Goal: Information Seeking & Learning: Check status

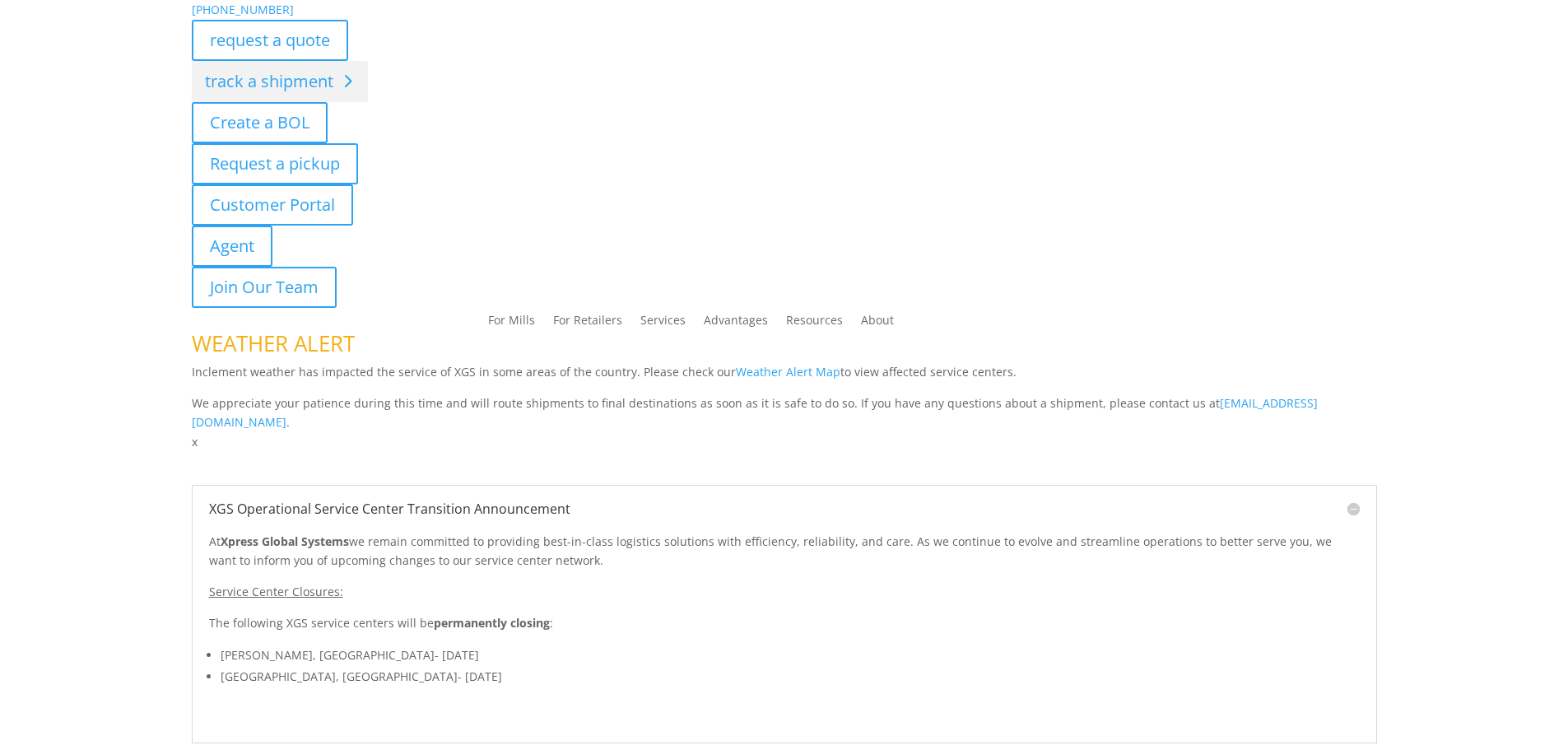
click at [293, 85] on div "844-947-7447 request a quote track a shipment Create a BOL Request a pickup Cus…" at bounding box center [784, 226] width 1568 height 452
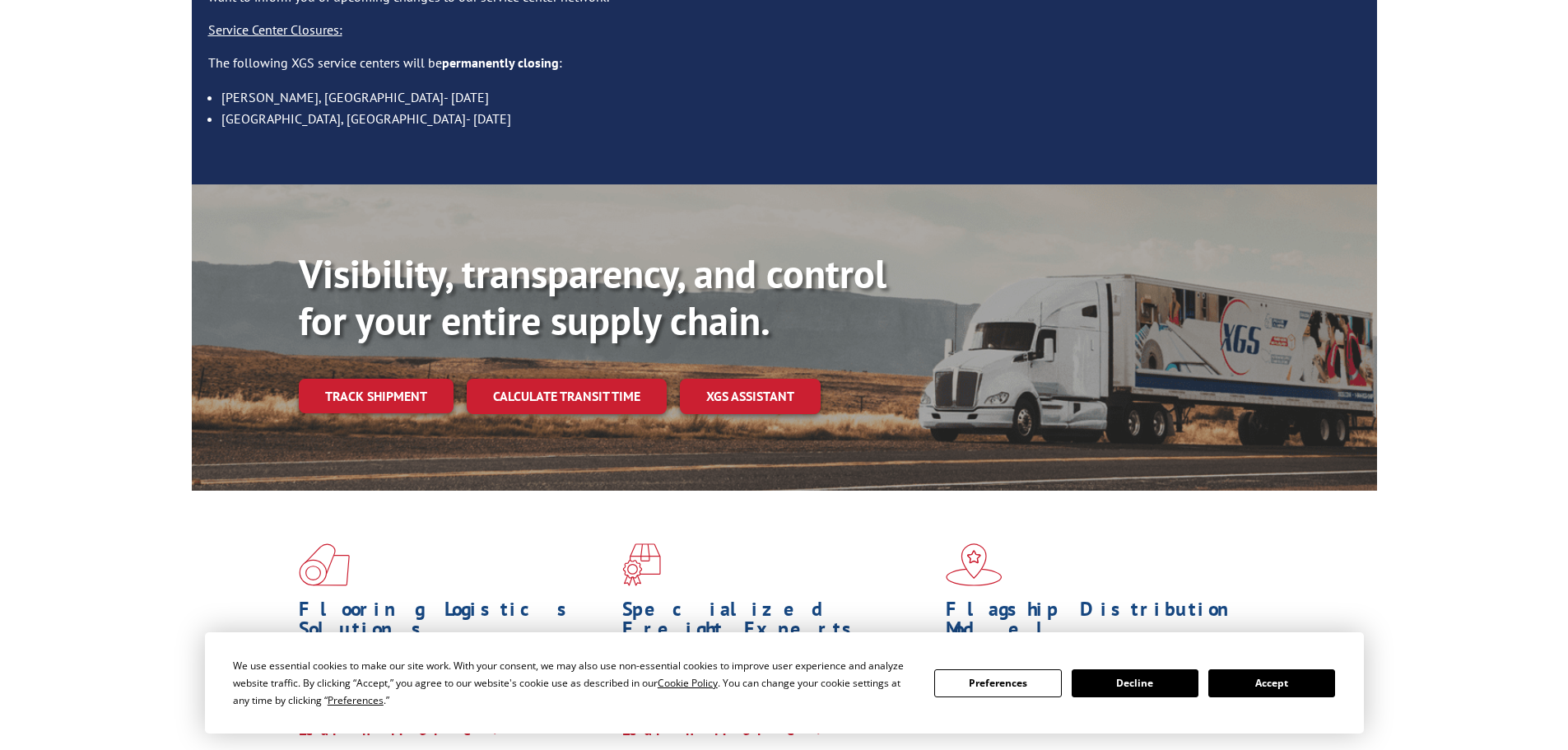
scroll to position [247, 0]
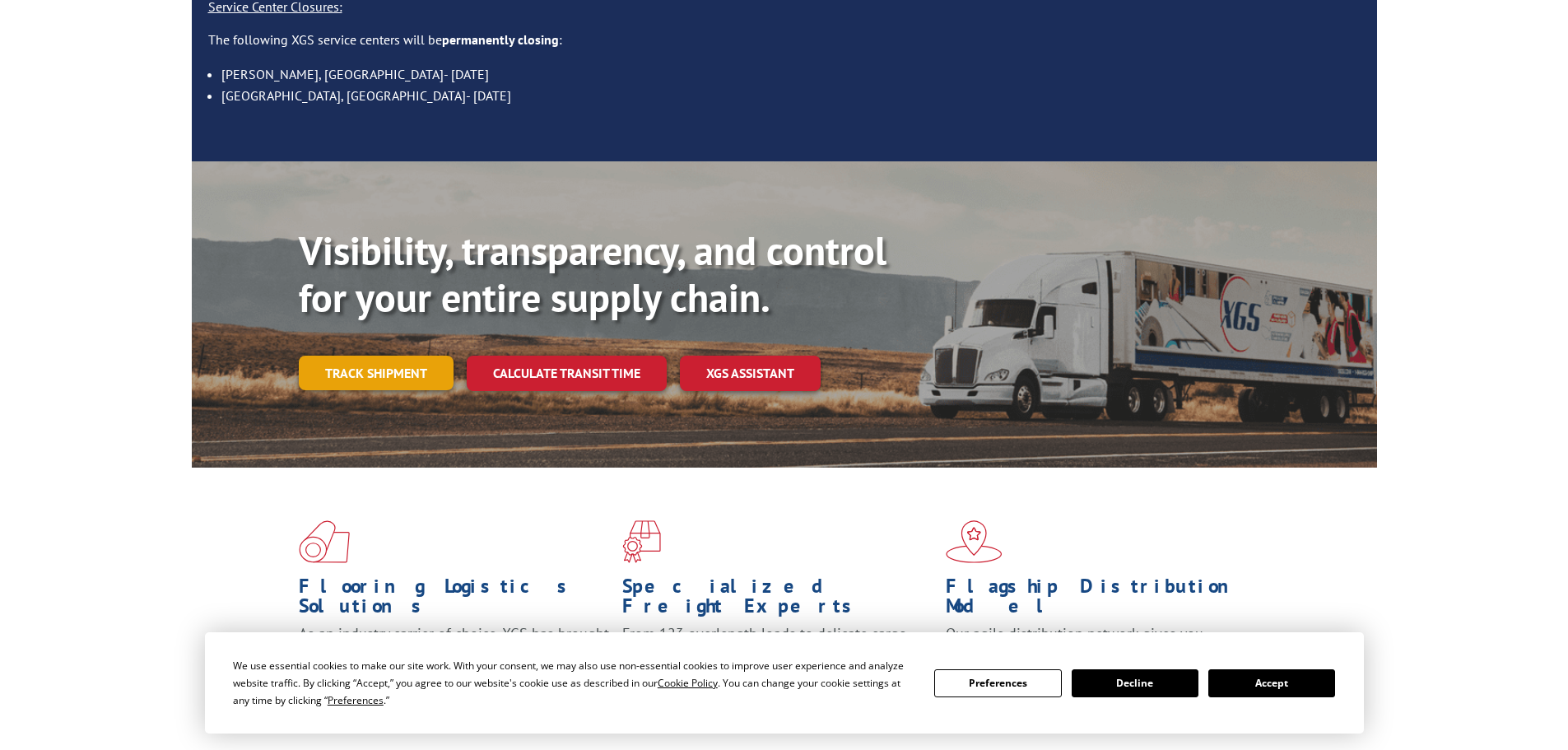
click at [402, 356] on link "Track shipment" at bounding box center [376, 373] width 154 height 34
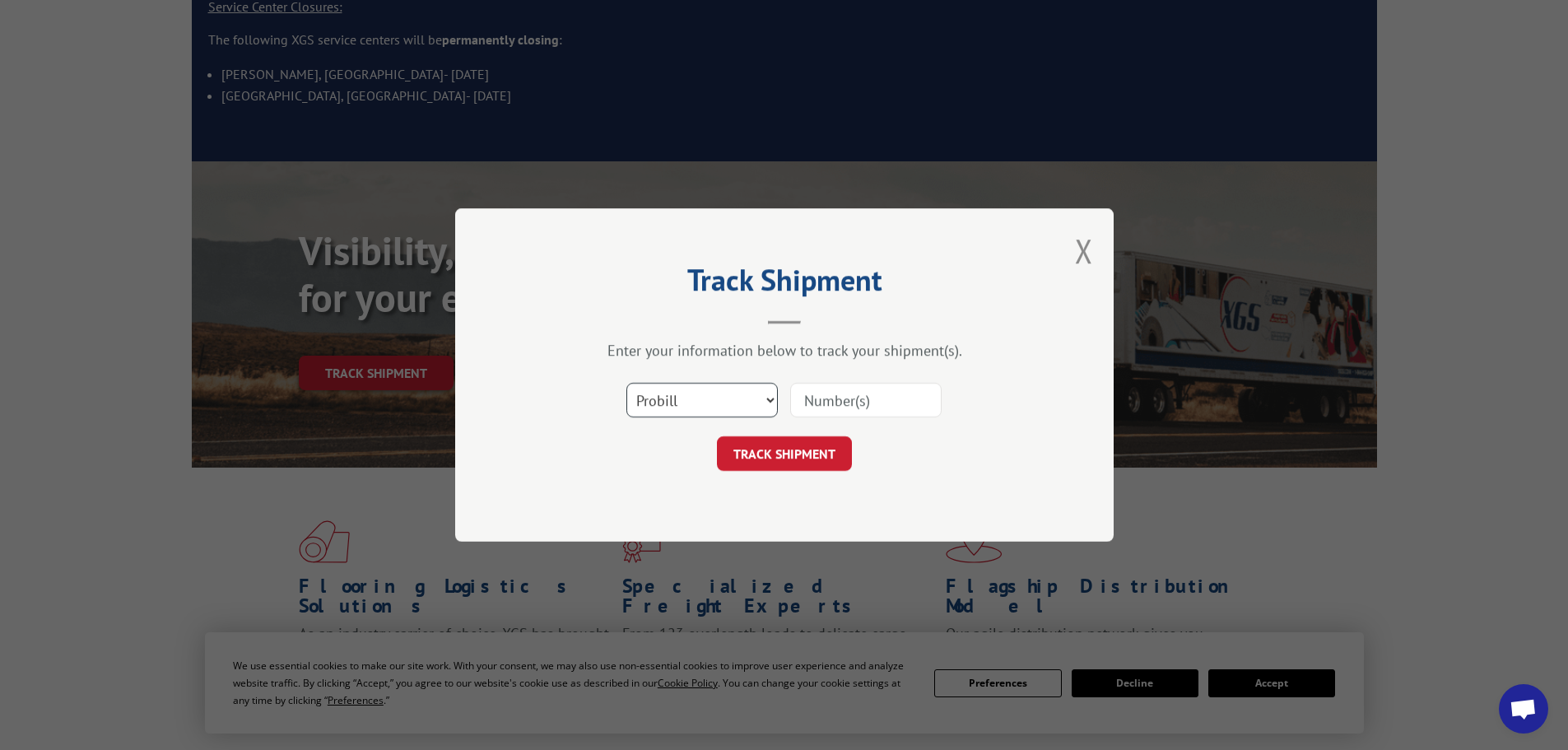
click at [679, 391] on select "Select category... Probill BOL PO" at bounding box center [702, 400] width 152 height 34
select select "bol"
click at [626, 383] on select "Select category... Probill BOL PO" at bounding box center [702, 400] width 152 height 34
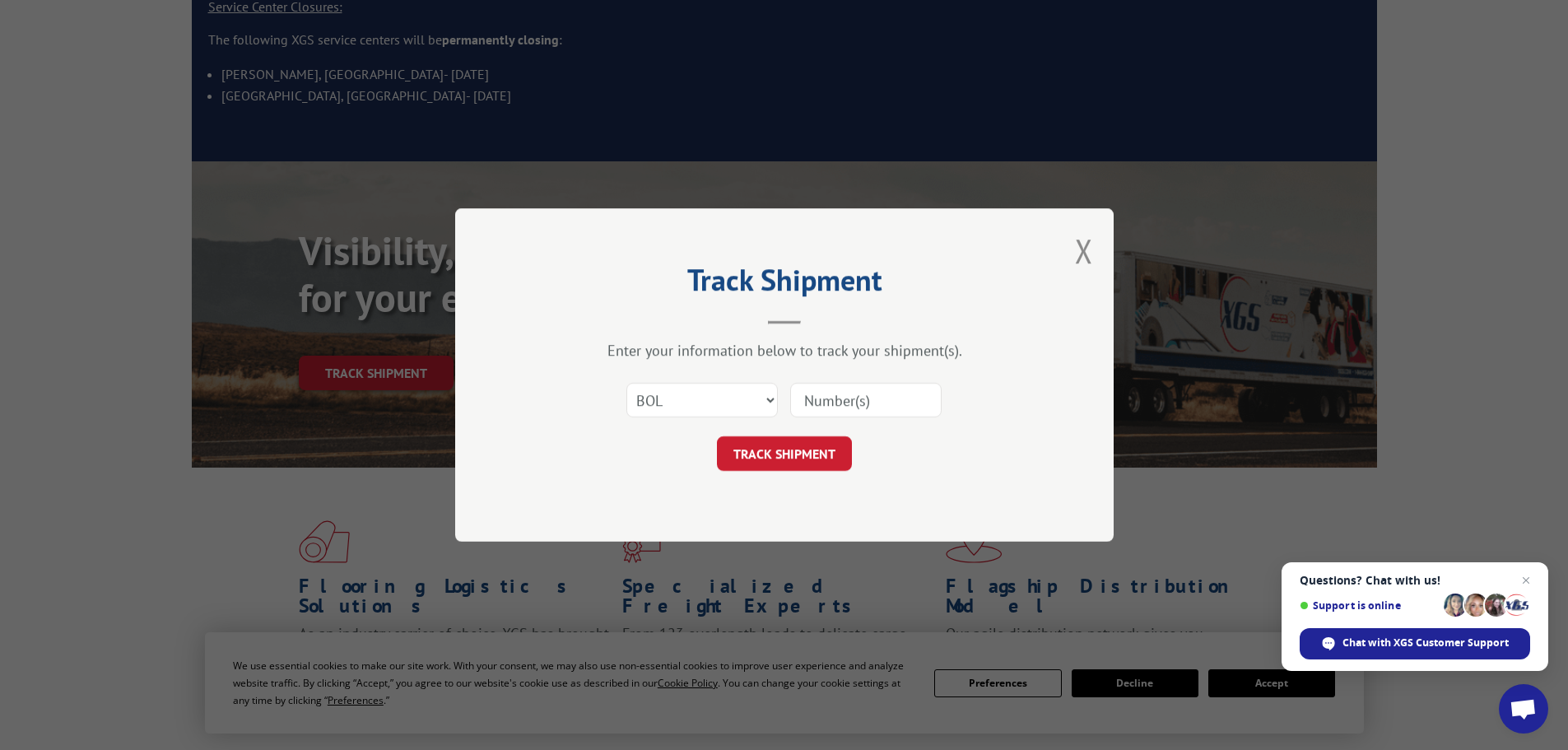
click at [851, 391] on input at bounding box center [865, 400] width 152 height 34
paste input "5060638"
type input "5060638"
click at [808, 454] on button "TRACK SHIPMENT" at bounding box center [784, 453] width 135 height 34
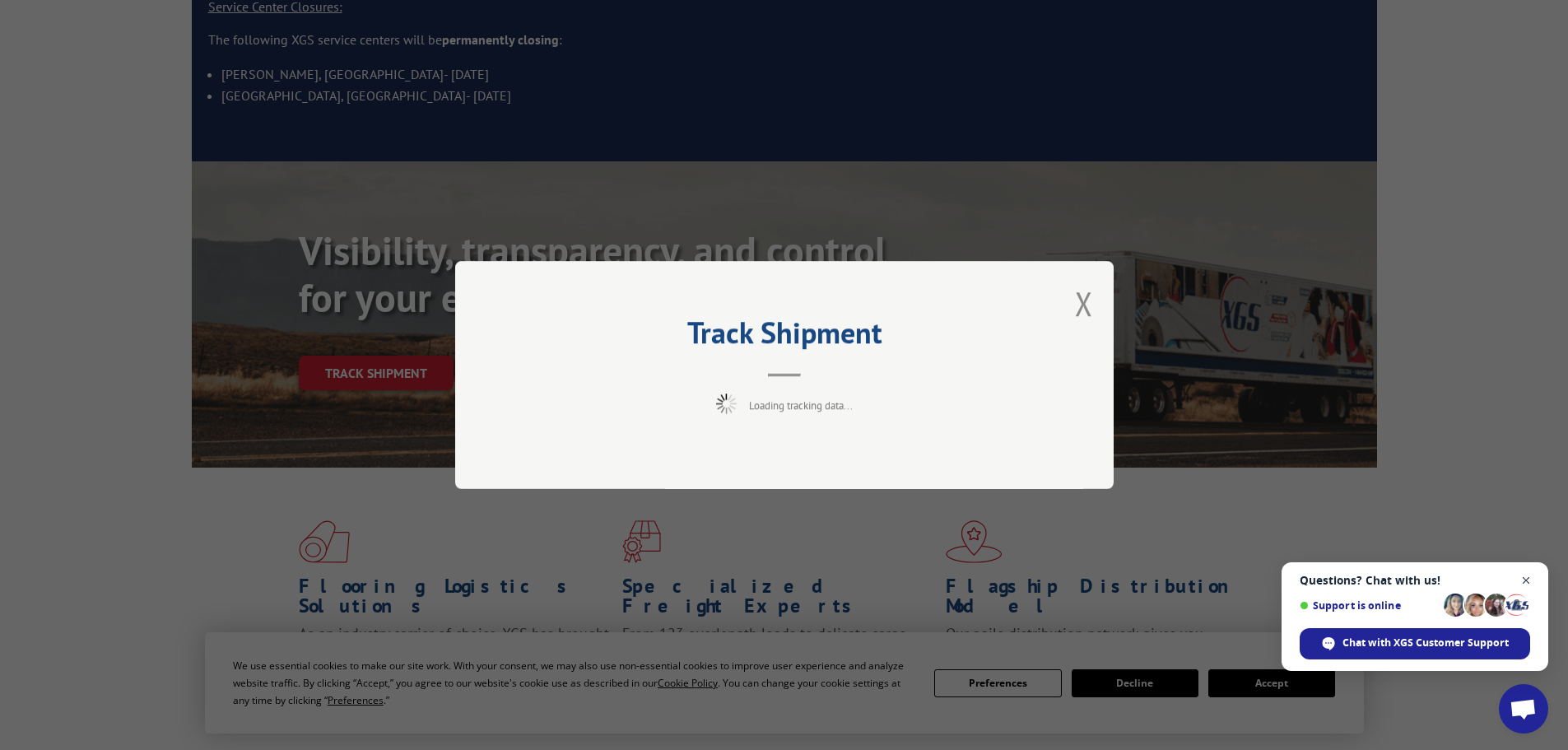
click at [1522, 579] on span "Open chat" at bounding box center [1526, 581] width 20 height 20
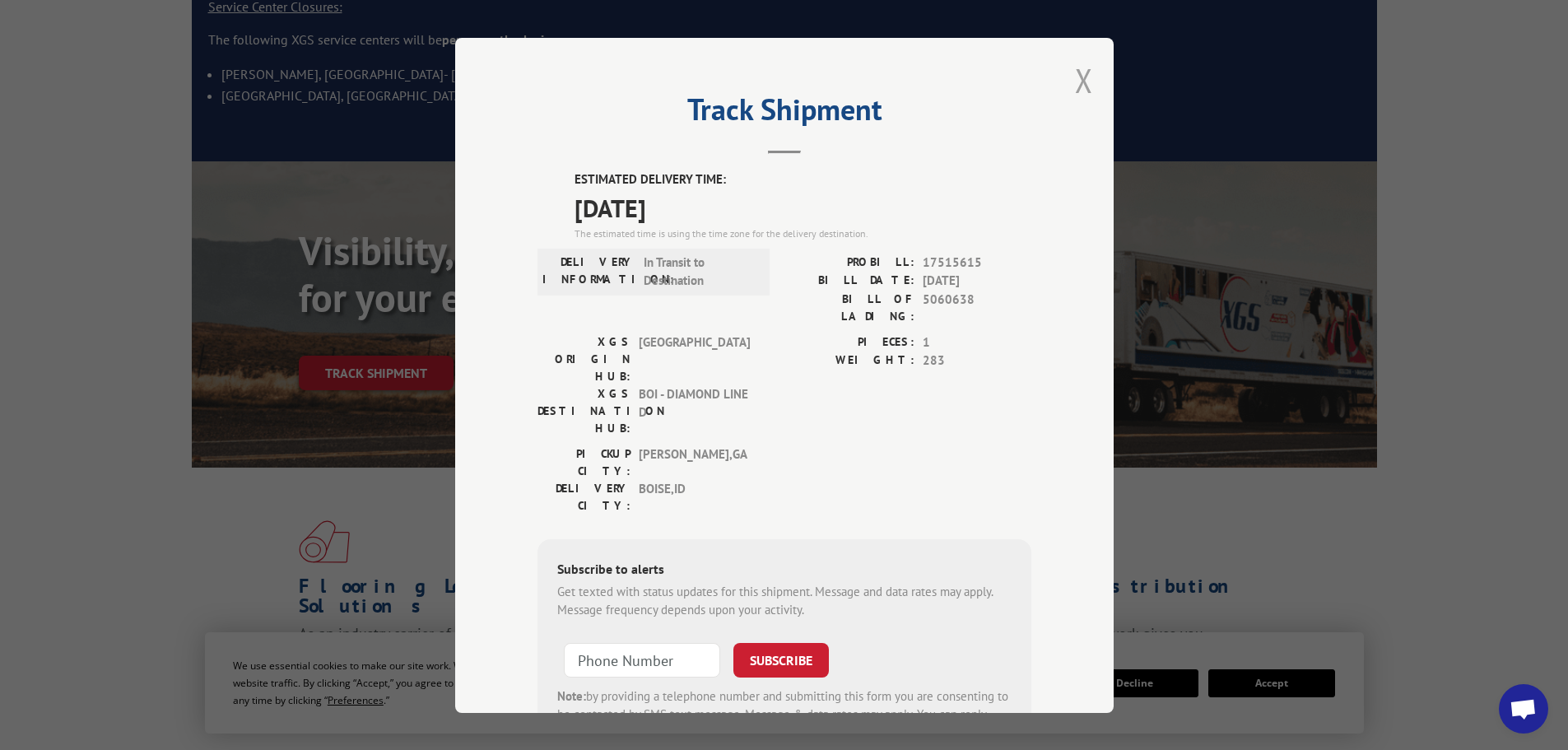
click at [1086, 75] on button "Close modal" at bounding box center [1084, 80] width 18 height 44
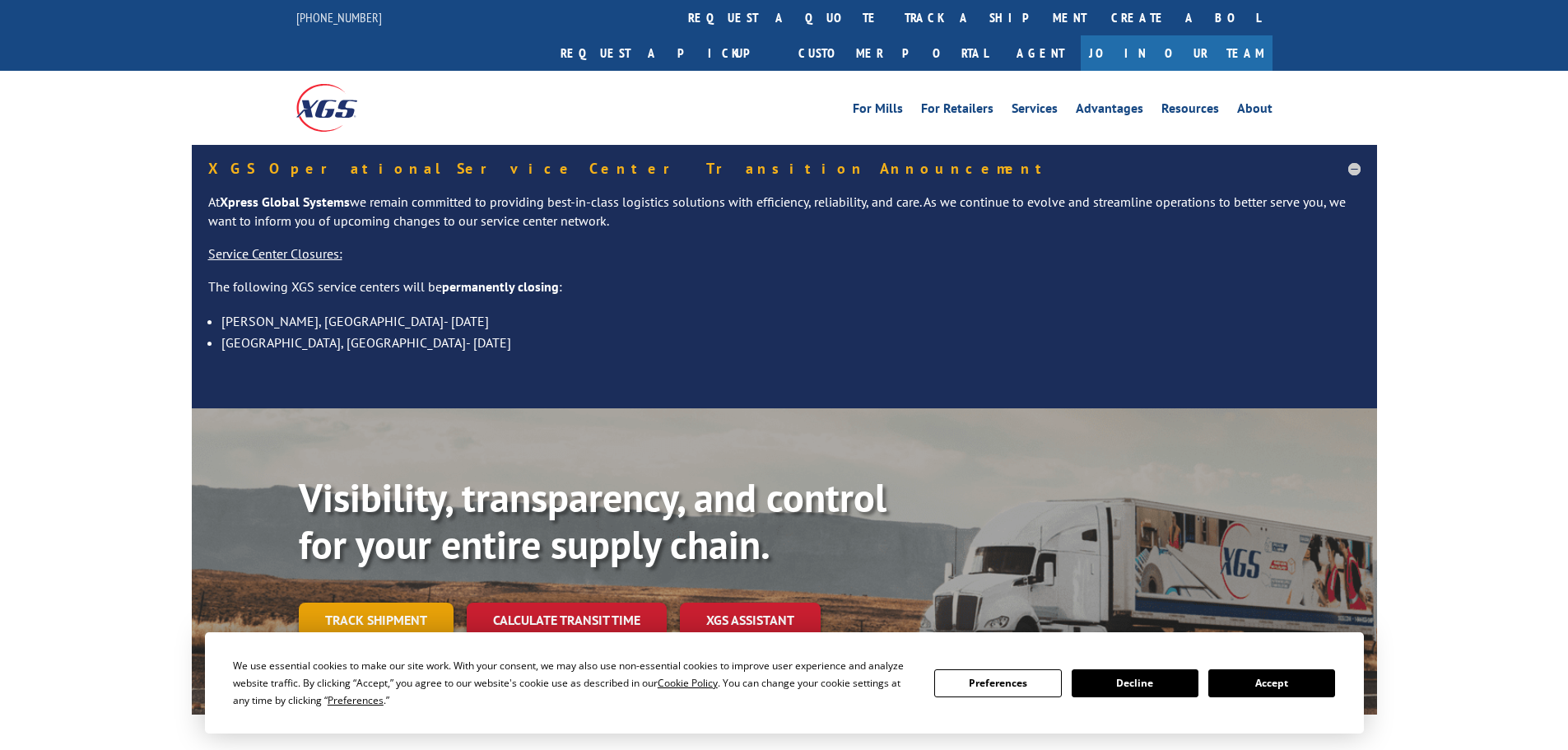
click at [337, 602] on link "Track shipment" at bounding box center [376, 619] width 154 height 34
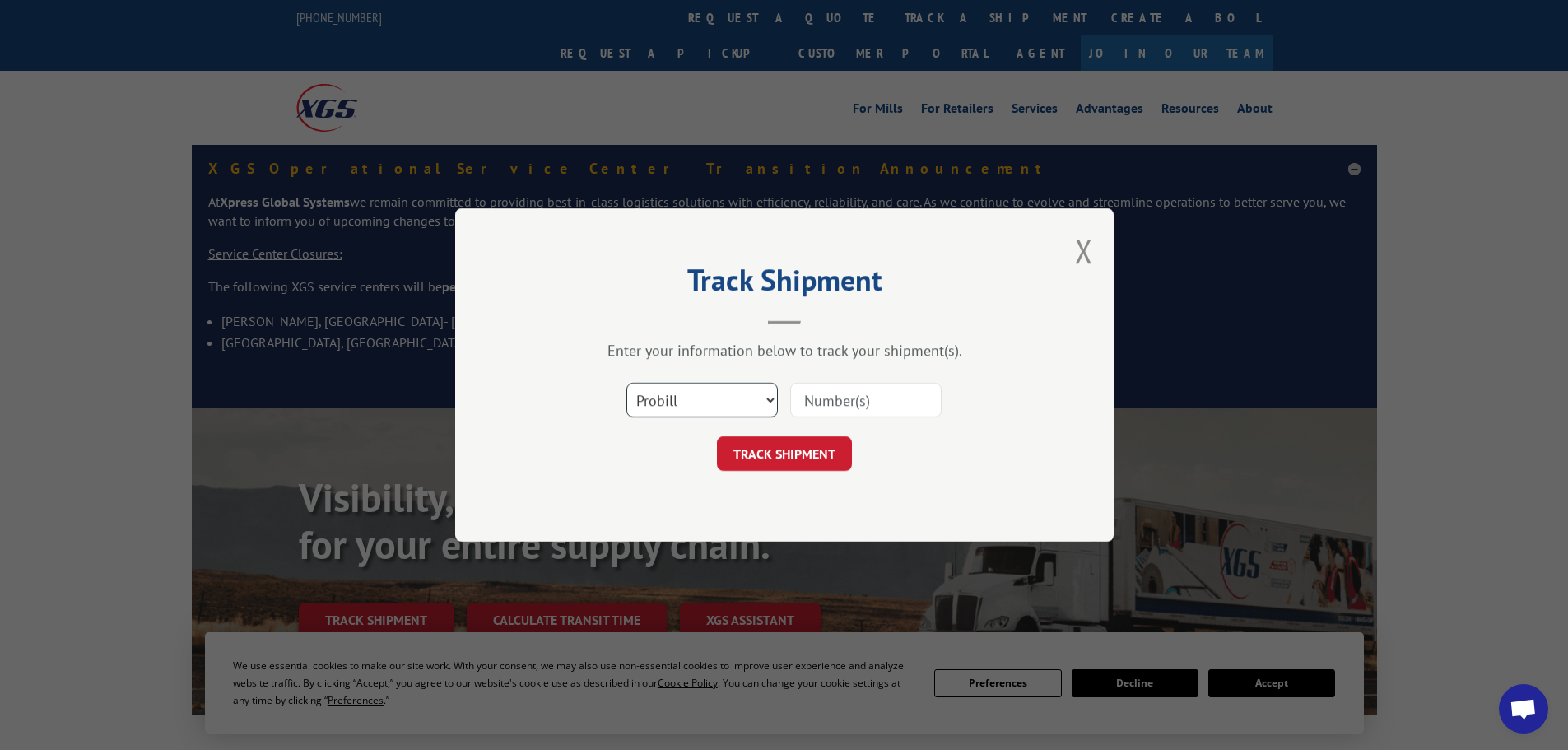
click at [711, 405] on select "Select category... Probill BOL PO" at bounding box center [702, 400] width 152 height 34
select select "bol"
click at [626, 383] on select "Select category... Probill BOL PO" at bounding box center [702, 400] width 152 height 34
click at [863, 424] on div "Select category... Probill BOL PO" at bounding box center [784, 400] width 494 height 54
click at [867, 400] on input at bounding box center [865, 400] width 152 height 34
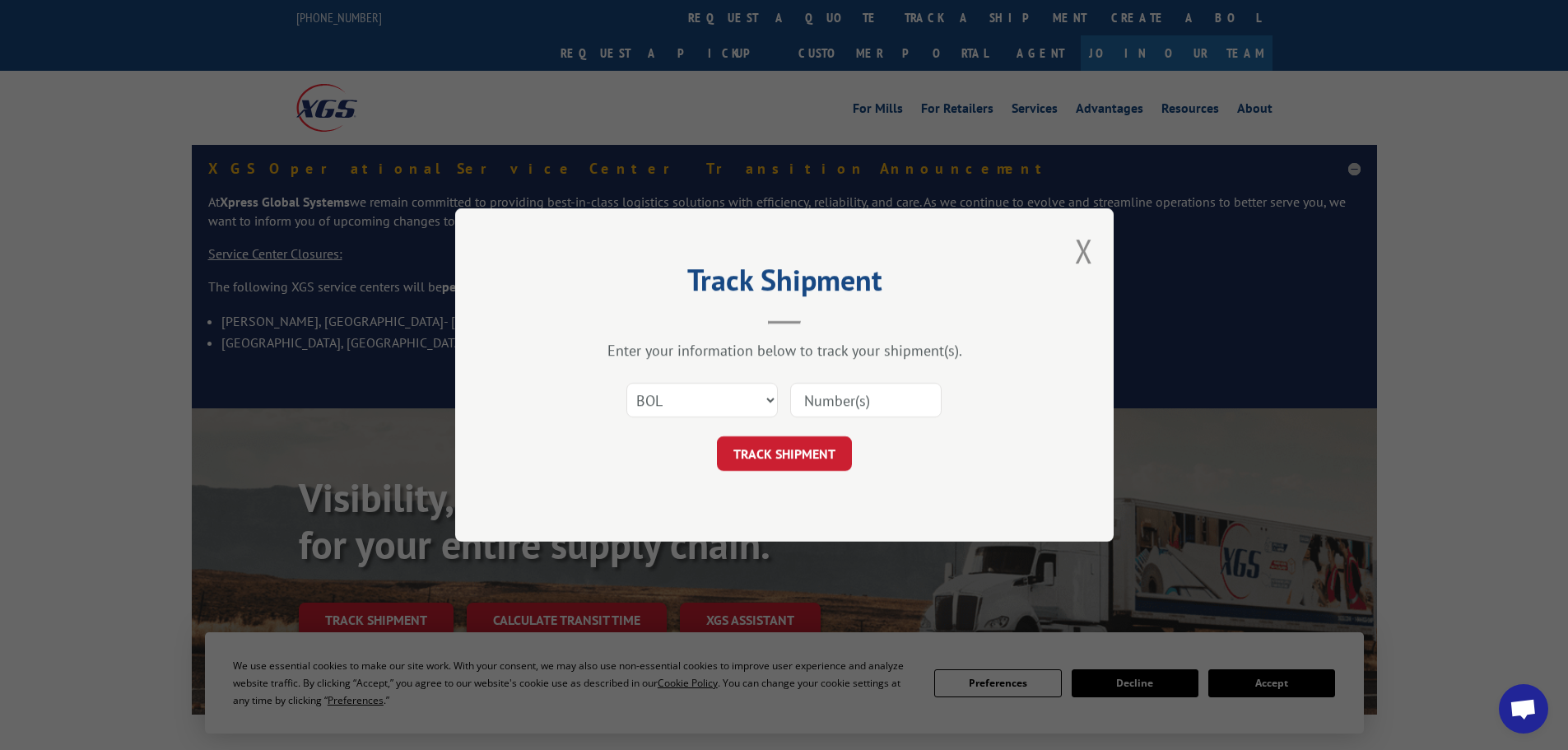
click at [815, 413] on input at bounding box center [865, 400] width 152 height 34
paste input "5992124"
type input "5992124"
click at [798, 458] on button "TRACK SHIPMENT" at bounding box center [784, 453] width 135 height 34
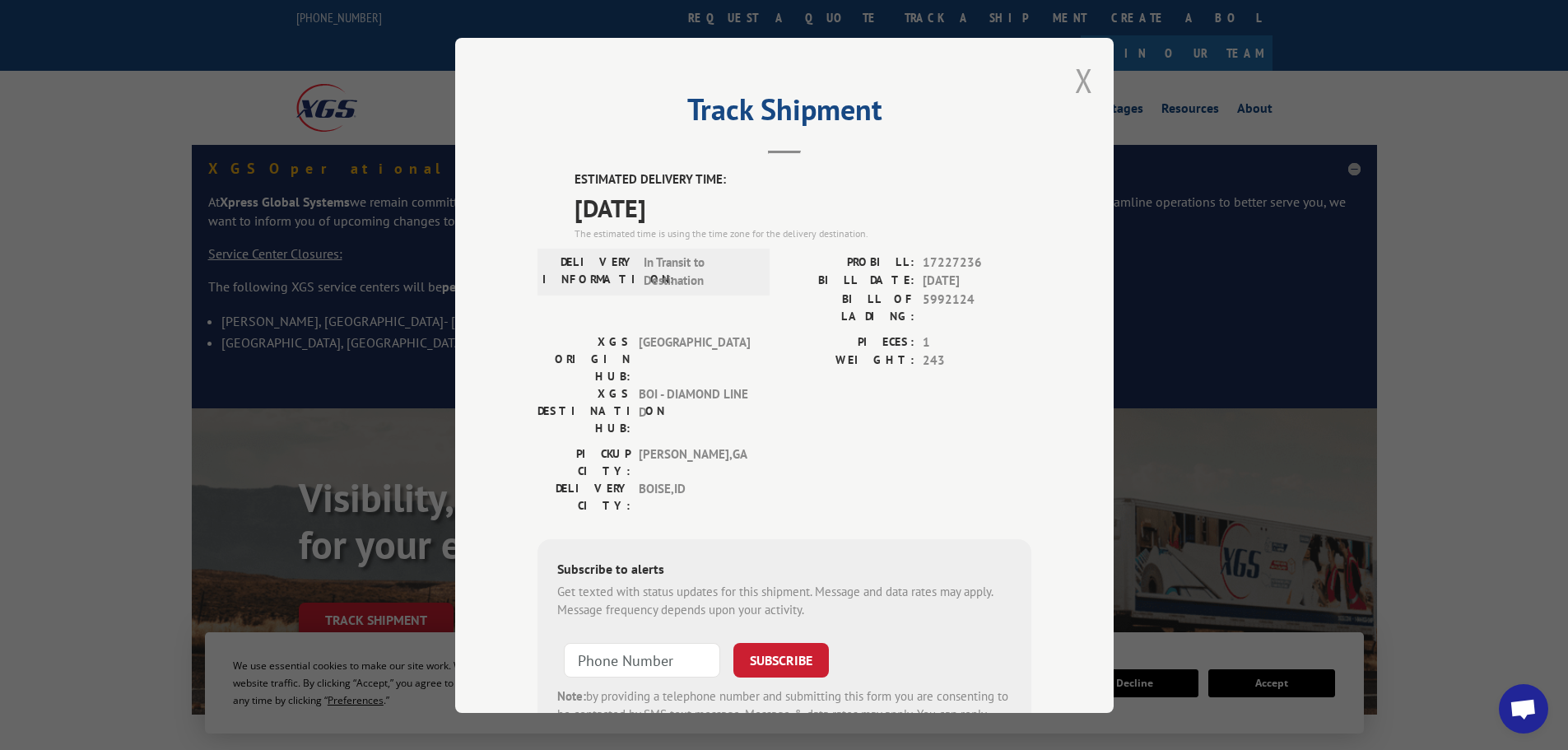
click at [1075, 87] on button "Close modal" at bounding box center [1084, 80] width 18 height 44
